Goal: Transaction & Acquisition: Subscribe to service/newsletter

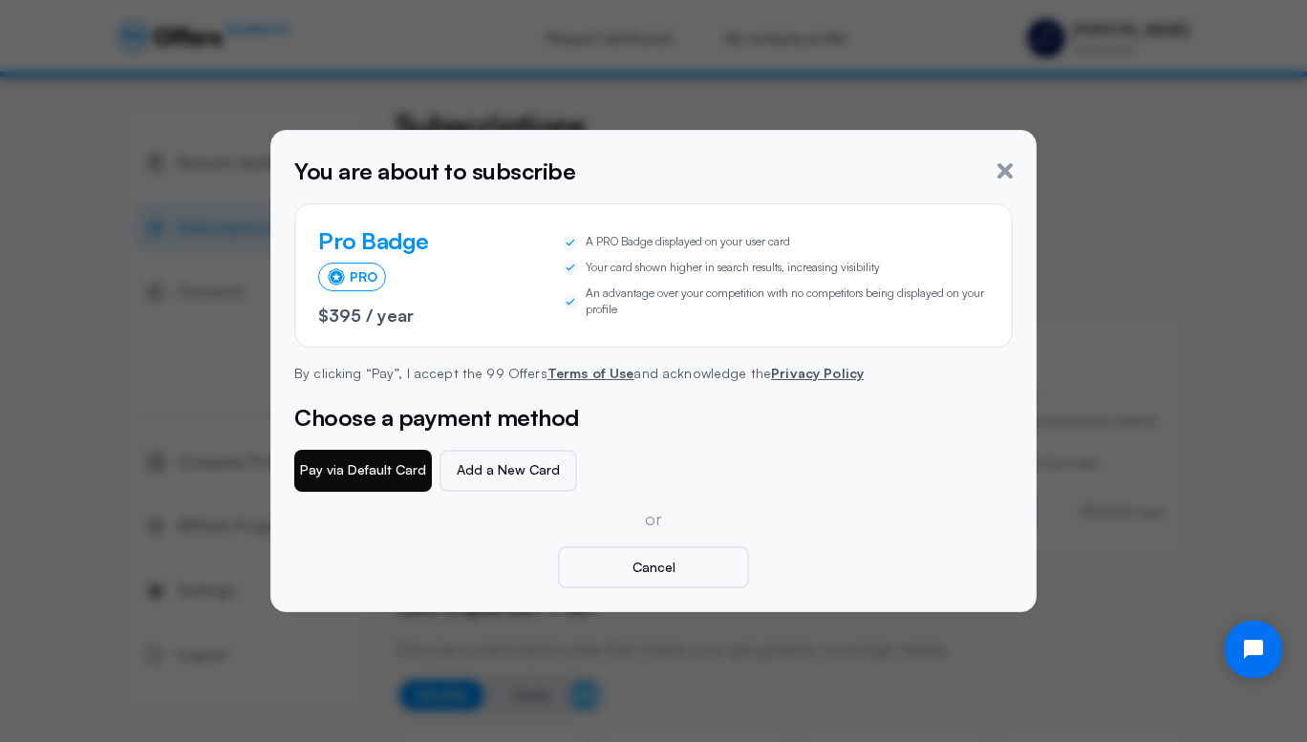
click at [361, 478] on button "Pay via Default Card" at bounding box center [363, 471] width 138 height 42
click at [1009, 168] on icon "button" at bounding box center [1004, 170] width 15 height 15
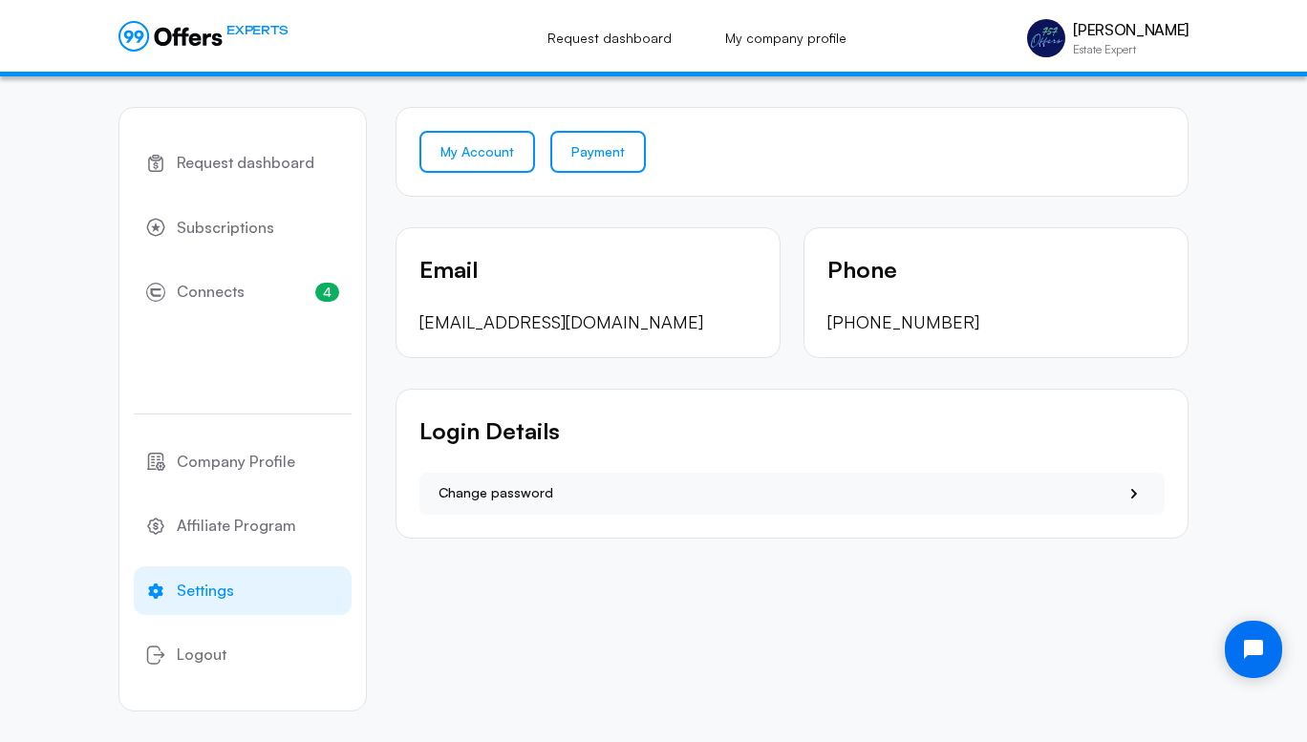
click at [587, 150] on link "Payment" at bounding box center [598, 152] width 96 height 42
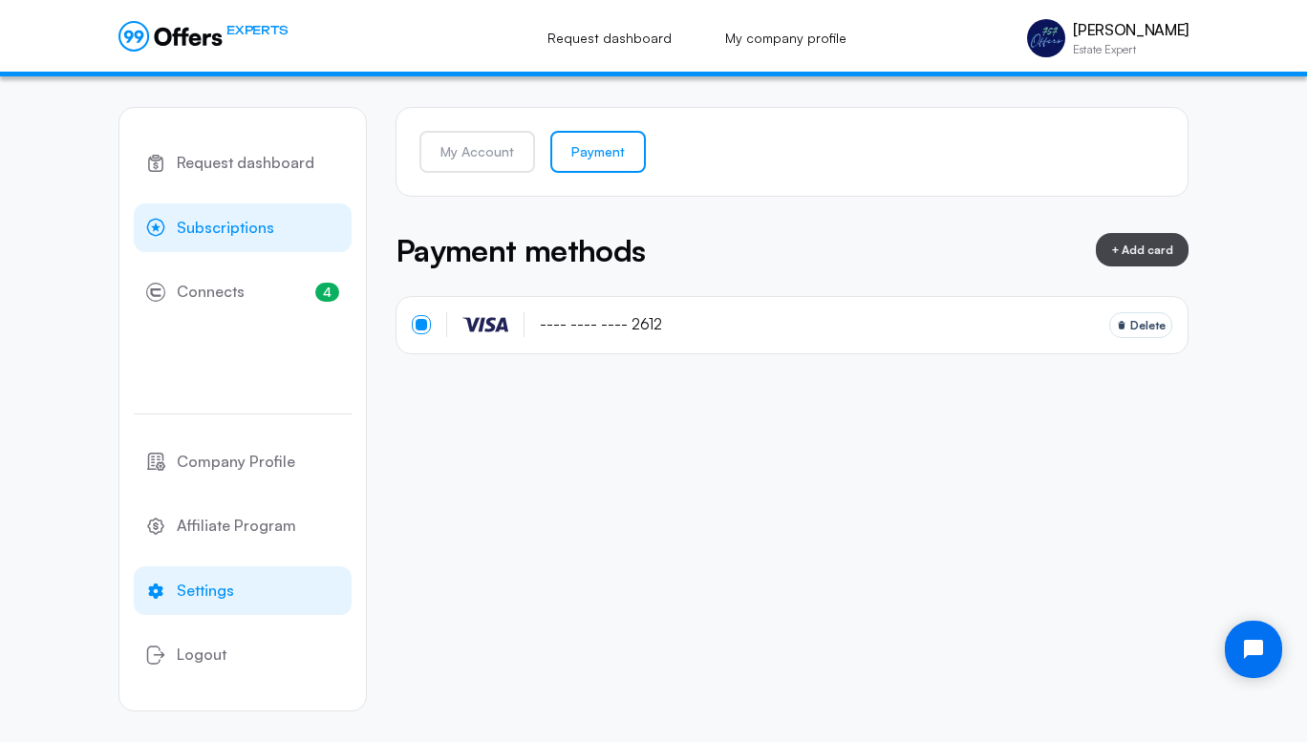
click at [258, 237] on span "Subscriptions" at bounding box center [225, 228] width 97 height 25
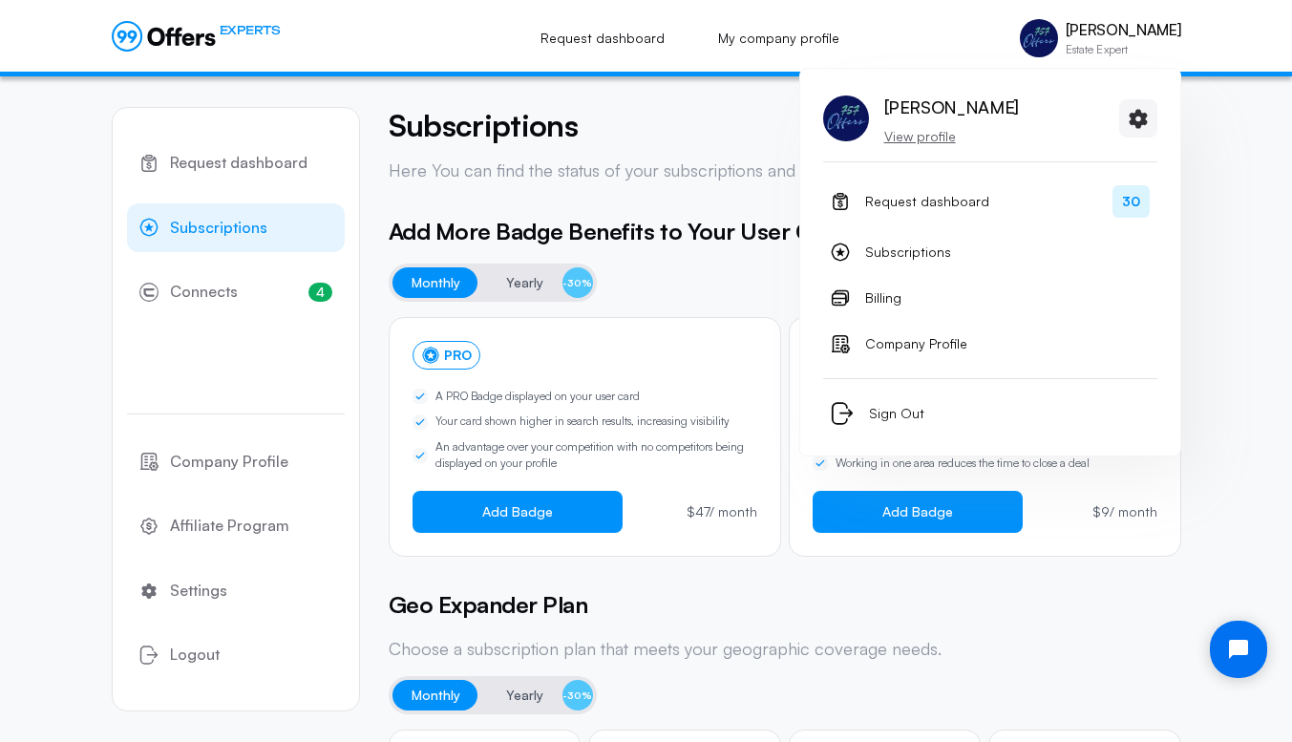
click at [913, 142] on p "View profile" at bounding box center [951, 136] width 135 height 19
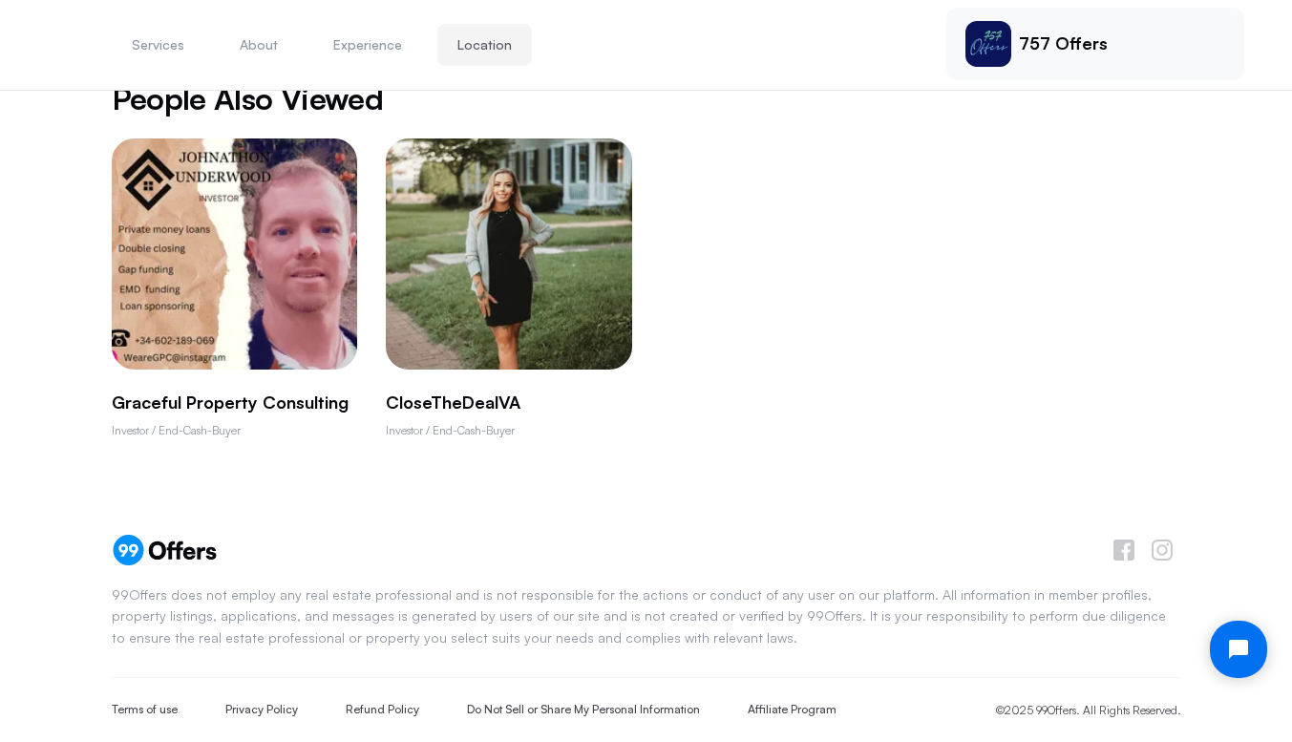
scroll to position [1571, 0]
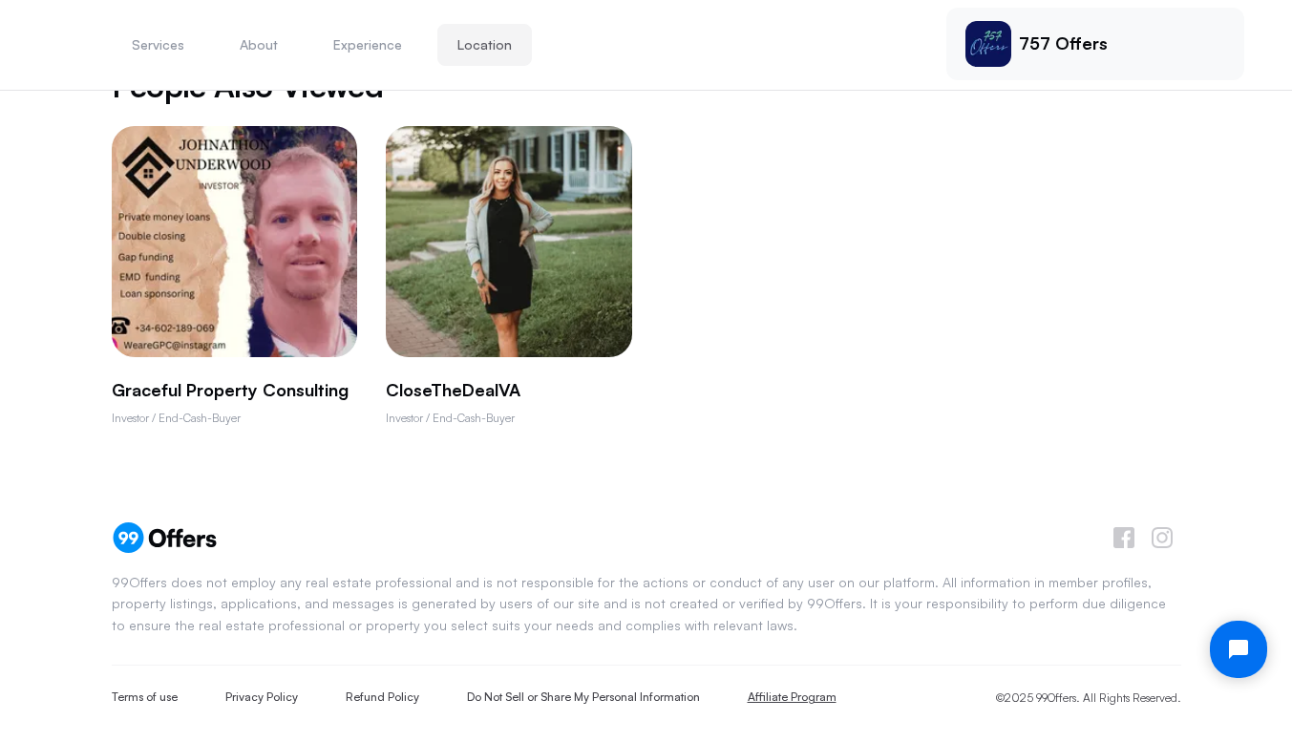
click at [791, 690] on link "Affiliate Program" at bounding box center [792, 698] width 89 height 16
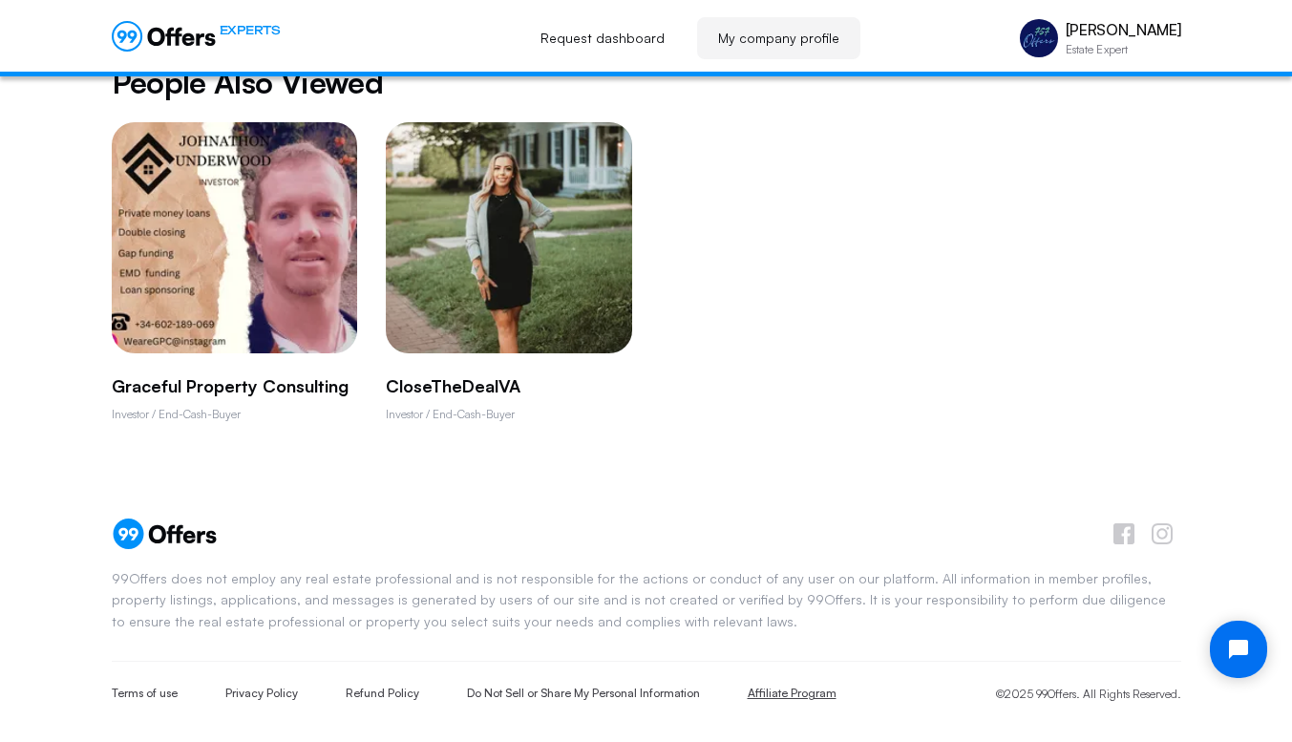
scroll to position [0, 0]
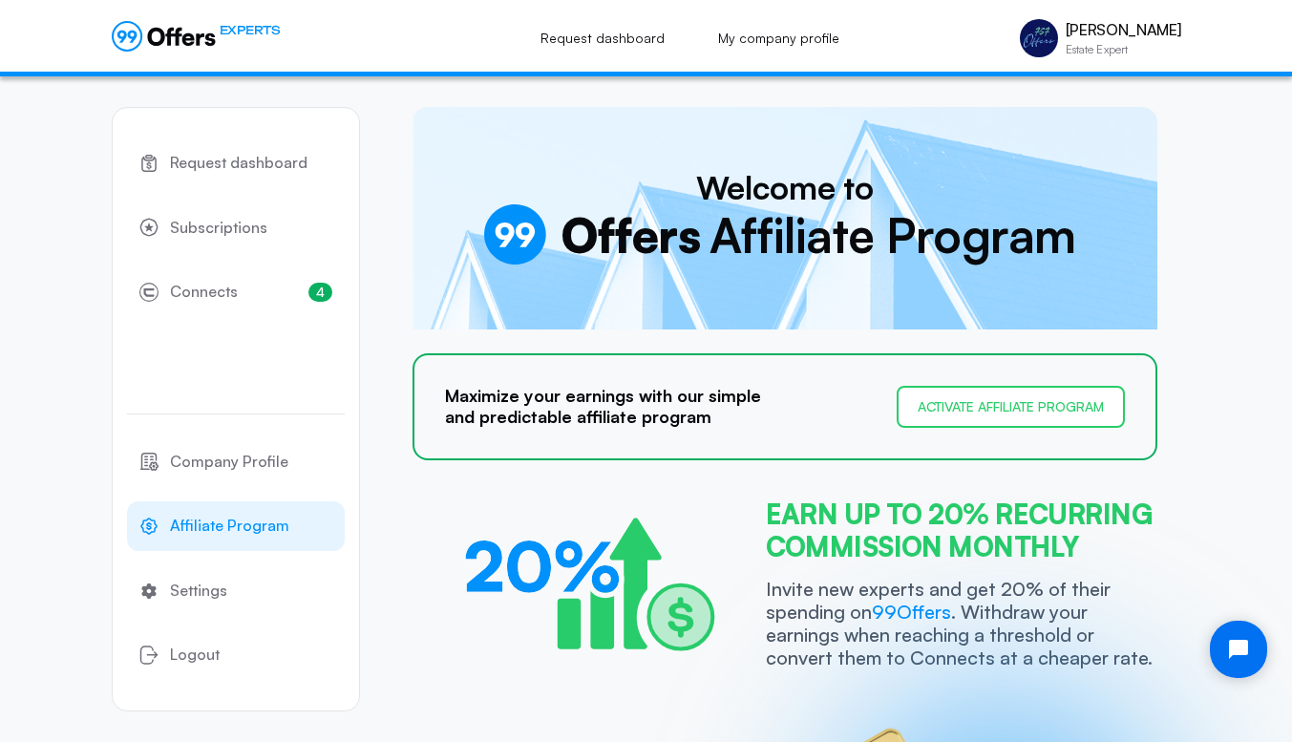
click at [972, 405] on button "Activate affiliate program" at bounding box center [1011, 407] width 228 height 42
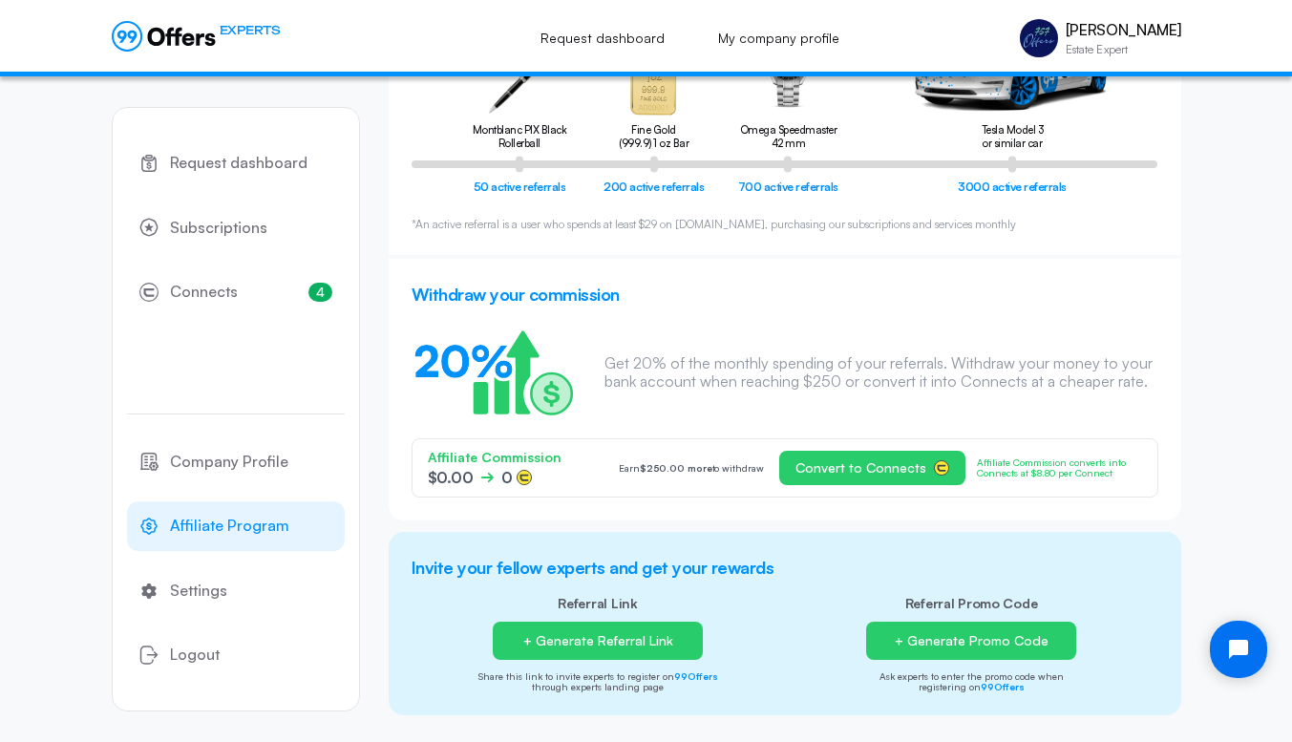
scroll to position [255, 0]
